Goal: Download file/media

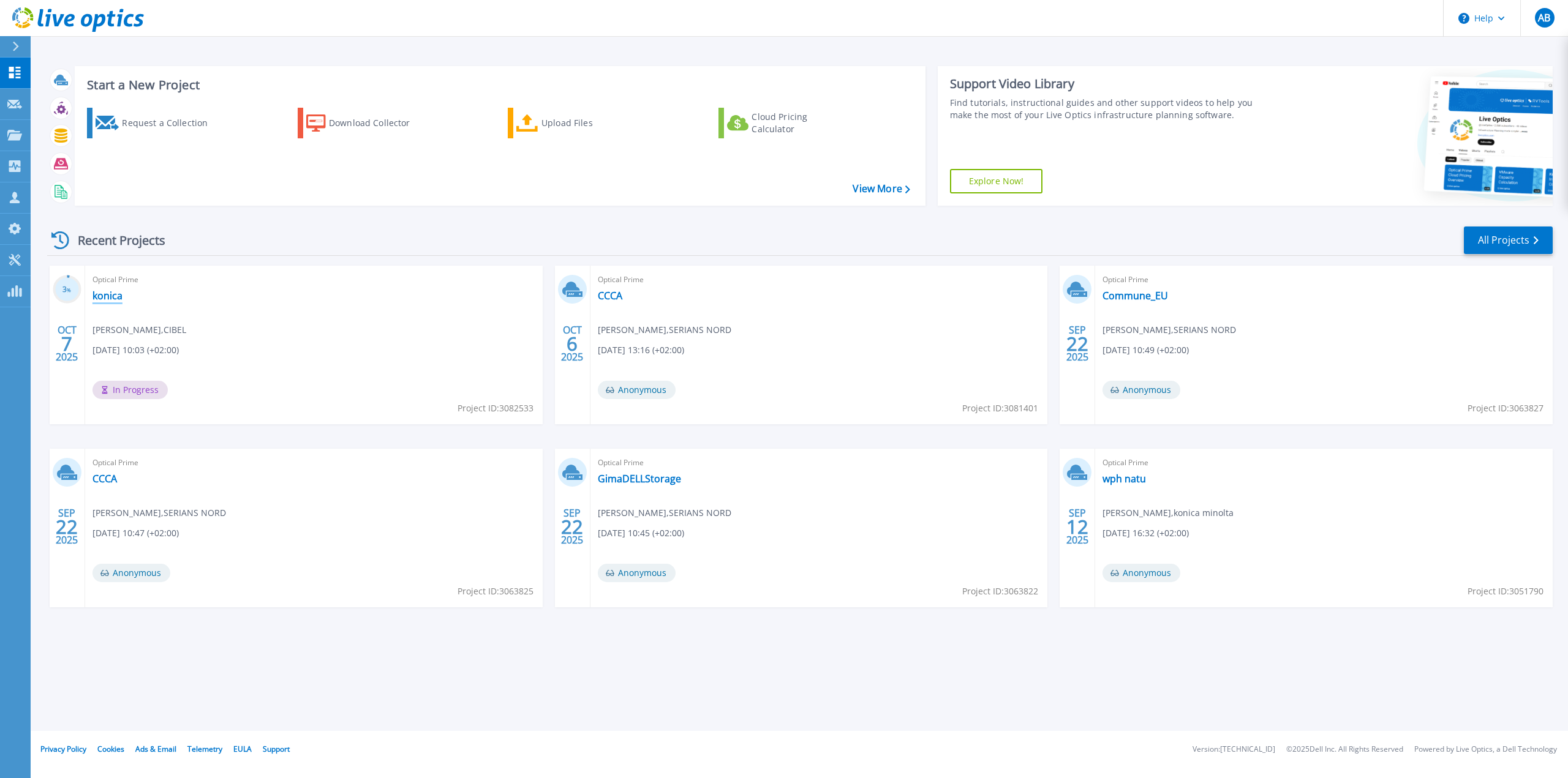
click at [108, 295] on link "konica" at bounding box center [108, 295] width 30 height 12
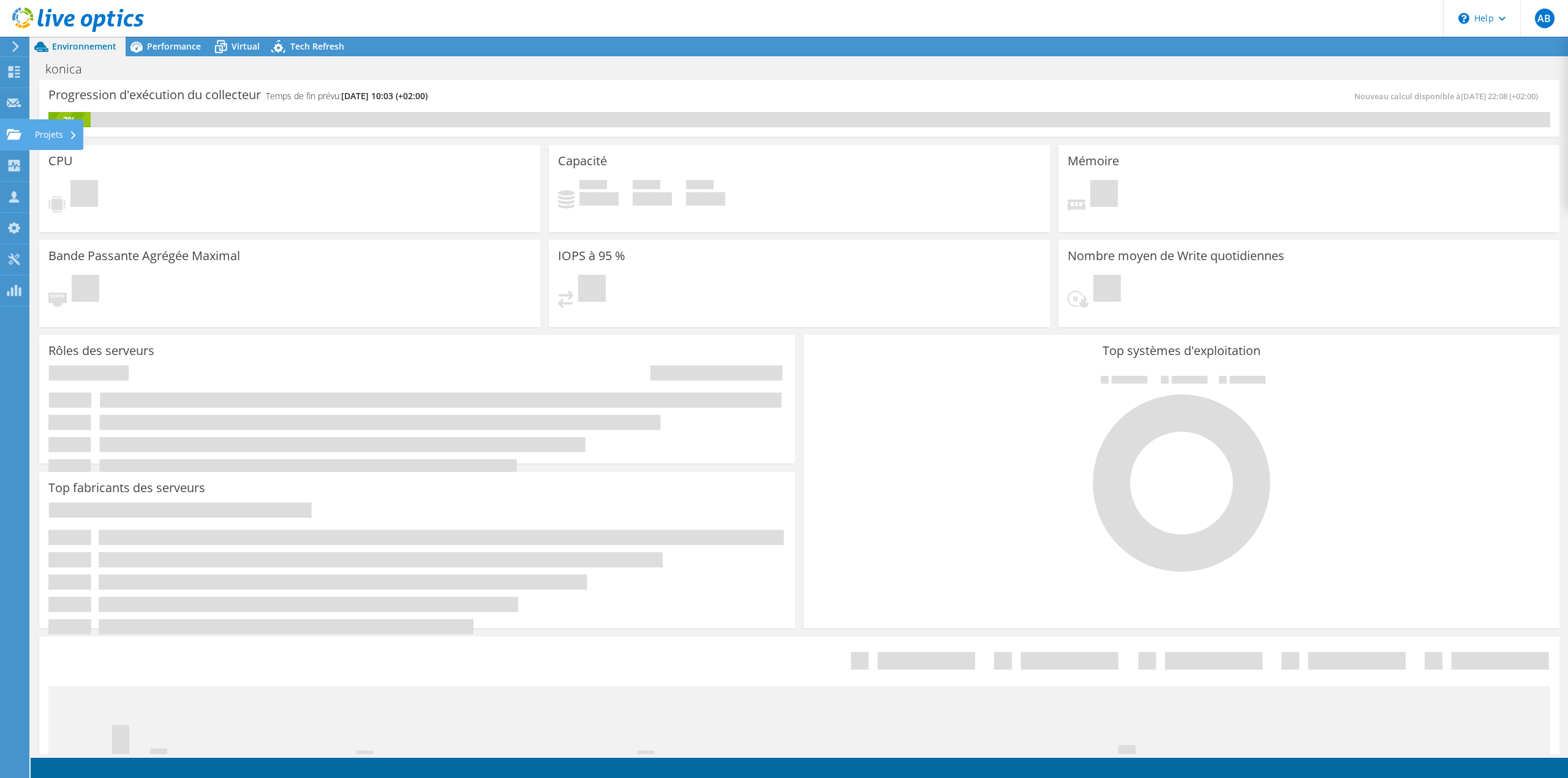
click at [46, 132] on div "Projets" at bounding box center [56, 135] width 55 height 30
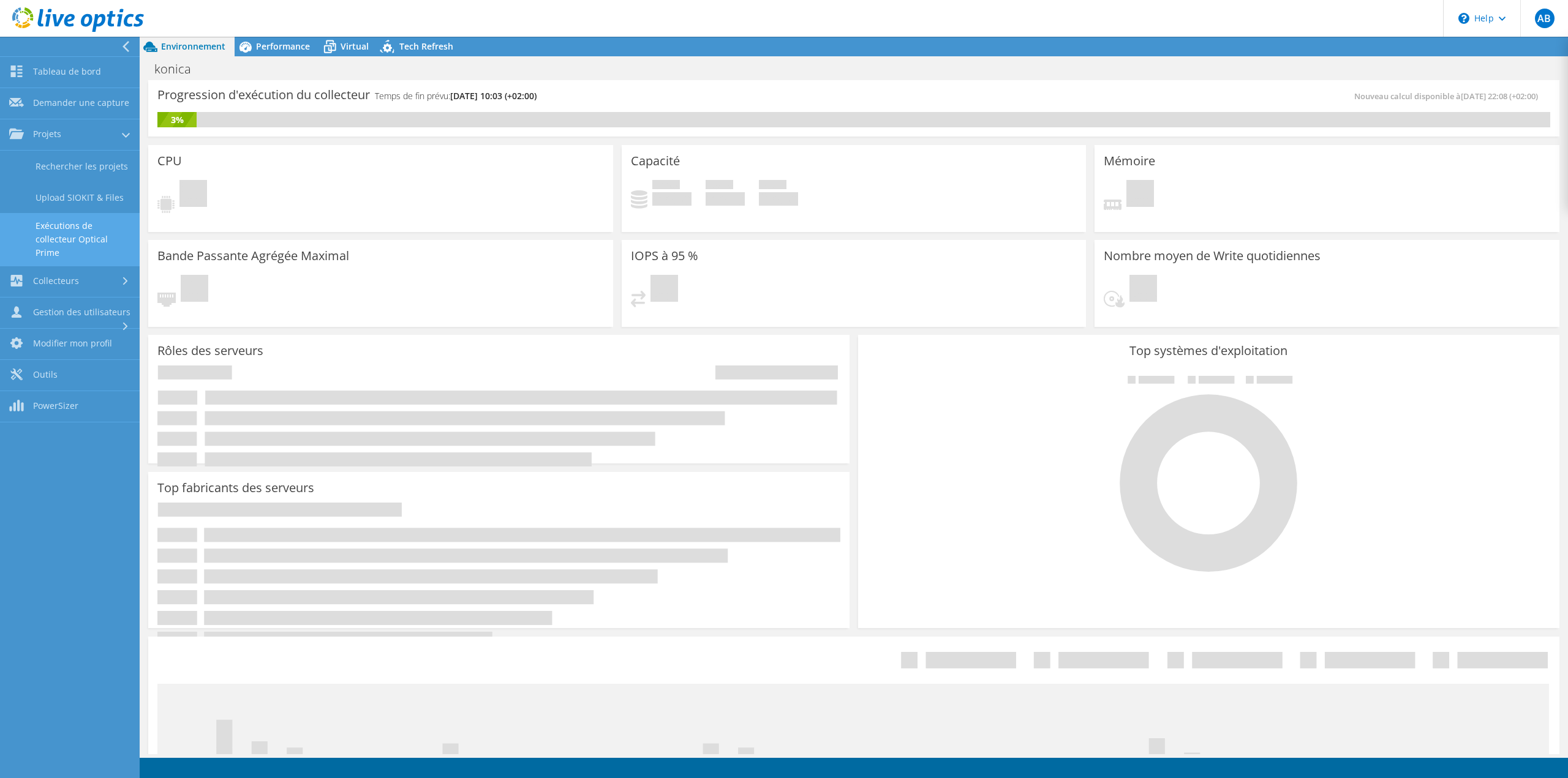
click at [83, 244] on link "Exécutions de collecteur Optical Prime" at bounding box center [70, 239] width 140 height 53
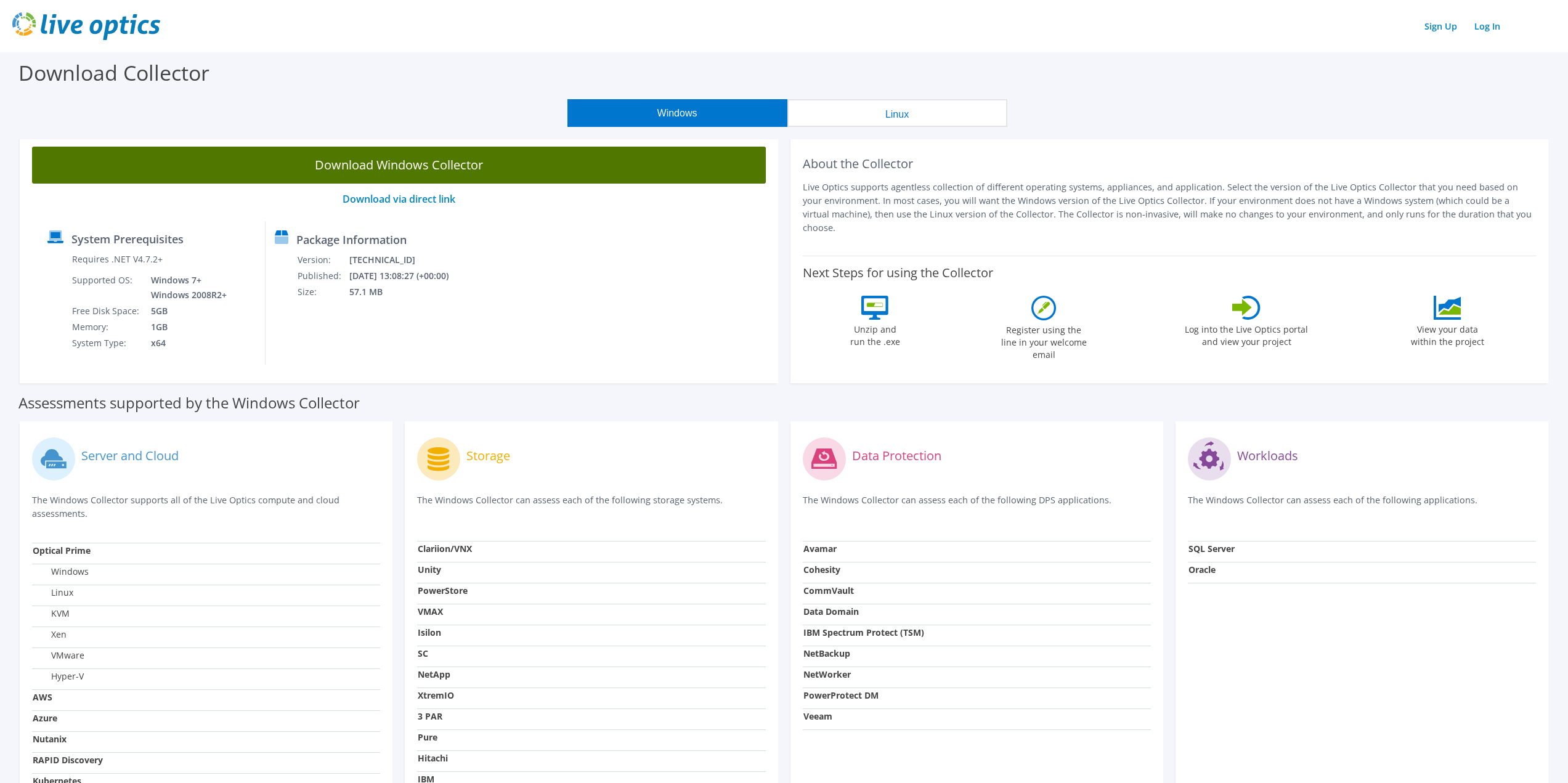
click at [547, 171] on link "Download Windows Collector" at bounding box center [399, 165] width 734 height 37
